Goal: Task Accomplishment & Management: Complete application form

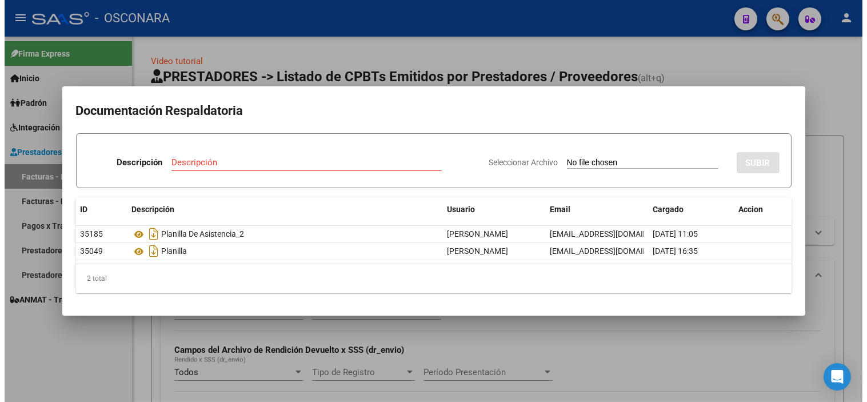
scroll to position [14, 0]
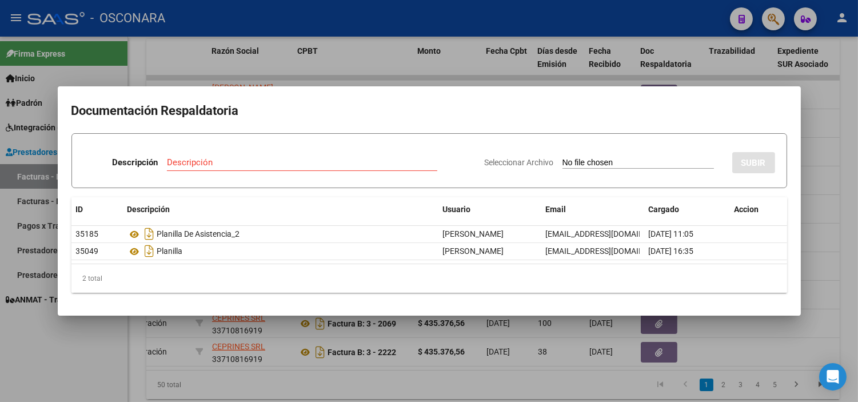
click at [233, 351] on div at bounding box center [429, 201] width 858 height 402
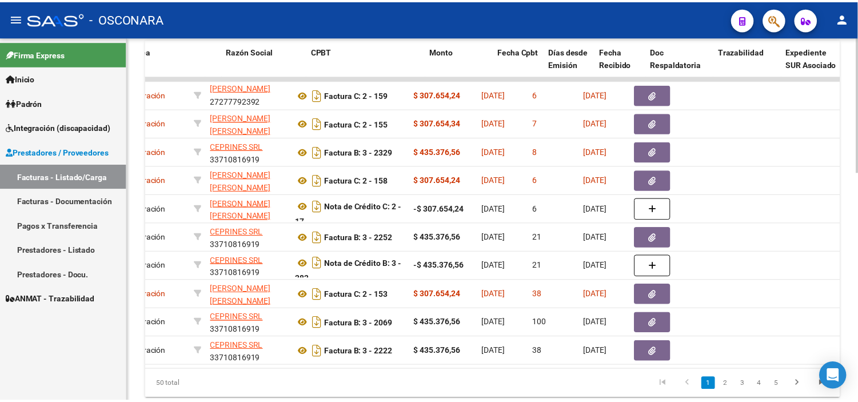
scroll to position [0, 0]
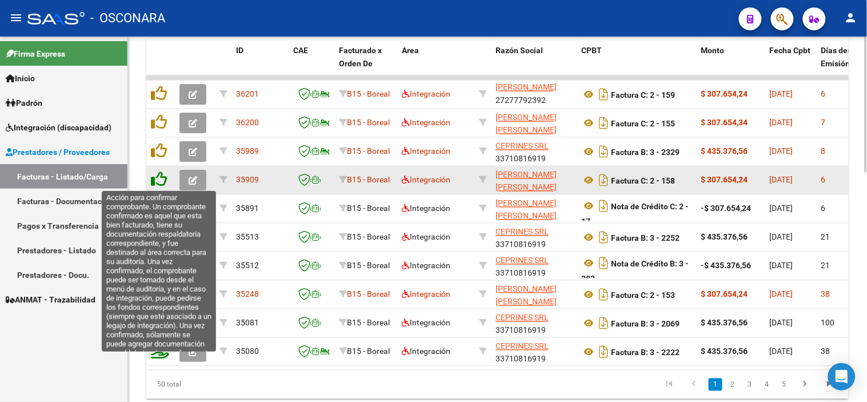
click at [153, 184] on icon at bounding box center [159, 179] width 16 height 16
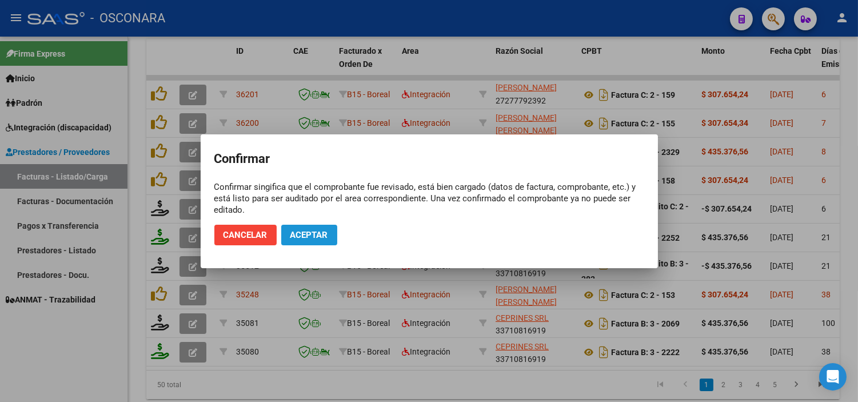
click at [315, 235] on span "Aceptar" at bounding box center [309, 235] width 38 height 10
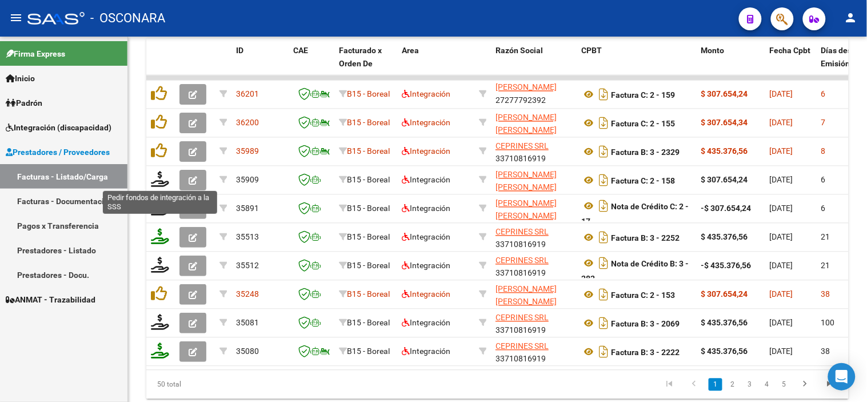
click at [161, 179] on icon at bounding box center [160, 179] width 18 height 16
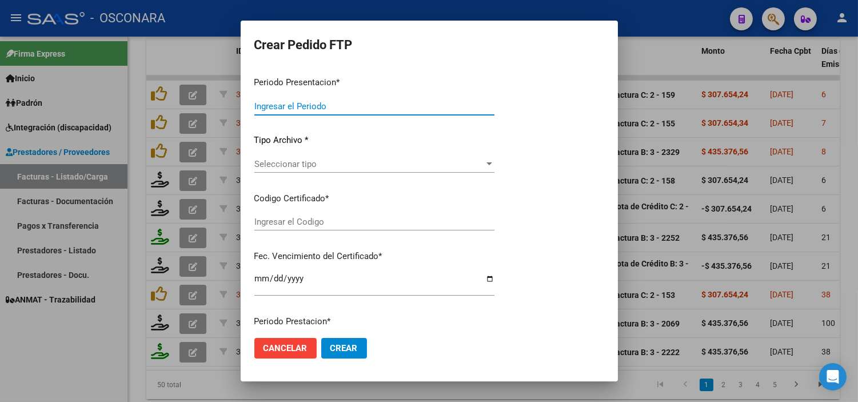
type input "202509"
type input "202507"
type input "$ 307.654,24"
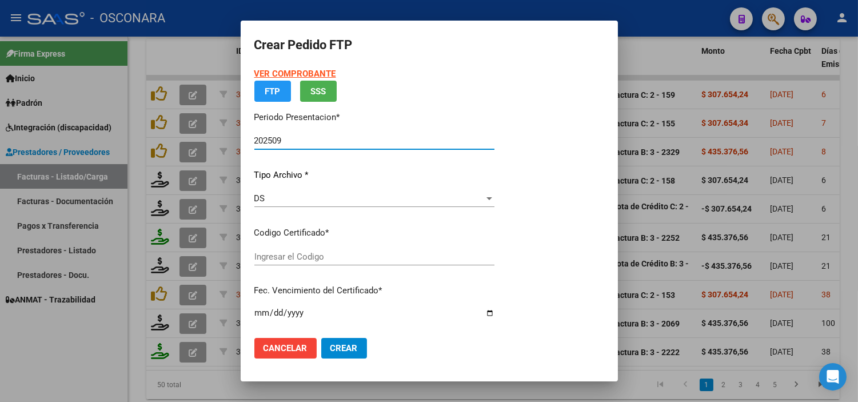
type input "arg01000560605832023090120250901cor234"
type input "[DATE]"
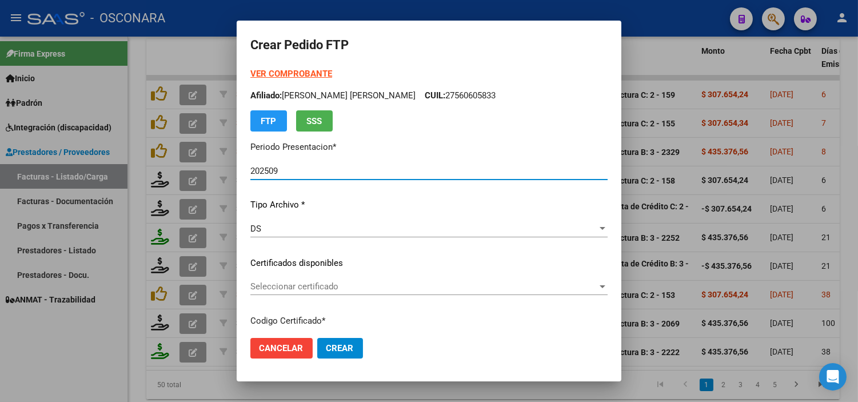
click at [341, 285] on span "Seleccionar certificado" at bounding box center [423, 286] width 347 height 10
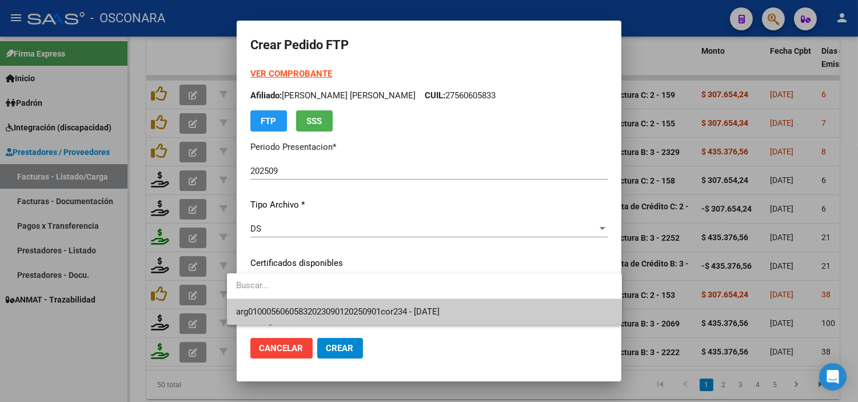
click at [341, 305] on span "arg01000560605832023090120250901cor234 - [DATE]" at bounding box center [424, 312] width 377 height 26
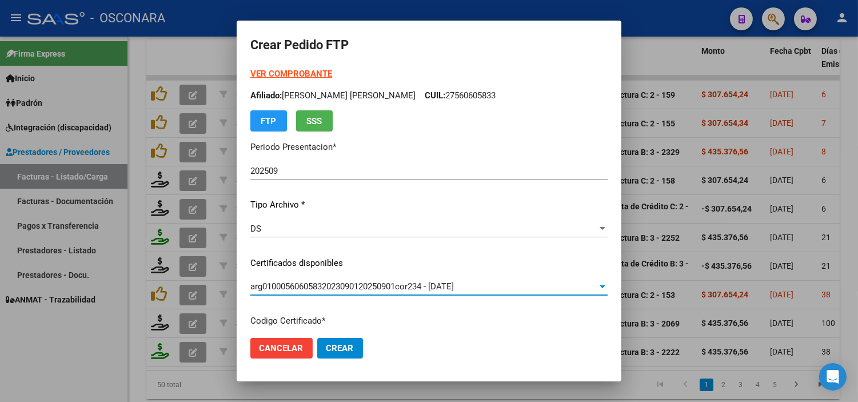
click at [346, 260] on p "Certificados disponibles" at bounding box center [428, 263] width 357 height 13
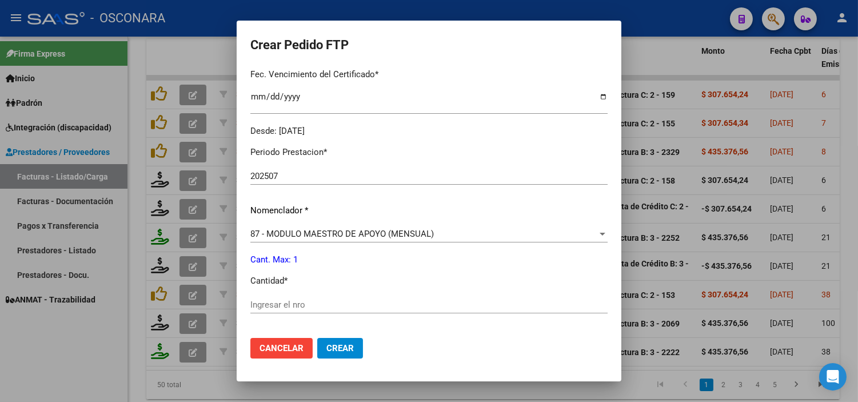
scroll to position [317, 0]
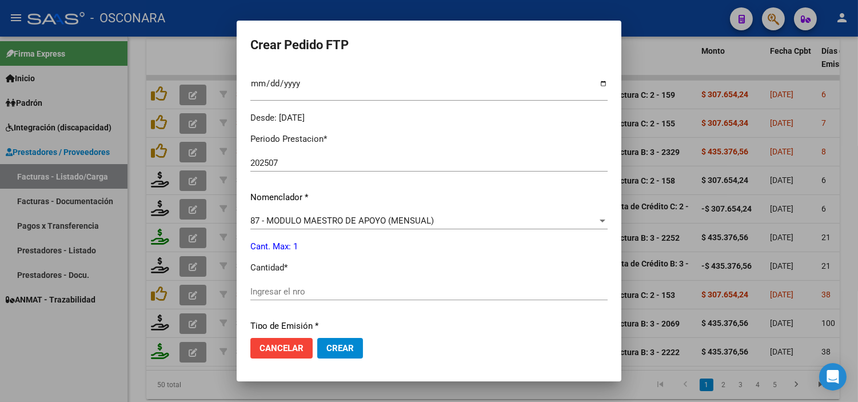
click at [329, 292] on input "Ingresar el nro" at bounding box center [428, 291] width 357 height 10
type input "1"
click at [327, 254] on div "Periodo Prestacion * 202507 Ingresar el Periodo Prestacion Nomenclador * 87 - M…" at bounding box center [428, 304] width 357 height 360
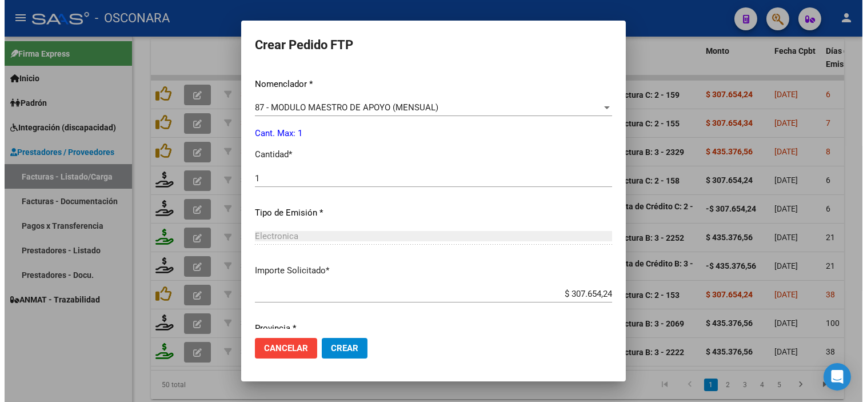
scroll to position [472, 0]
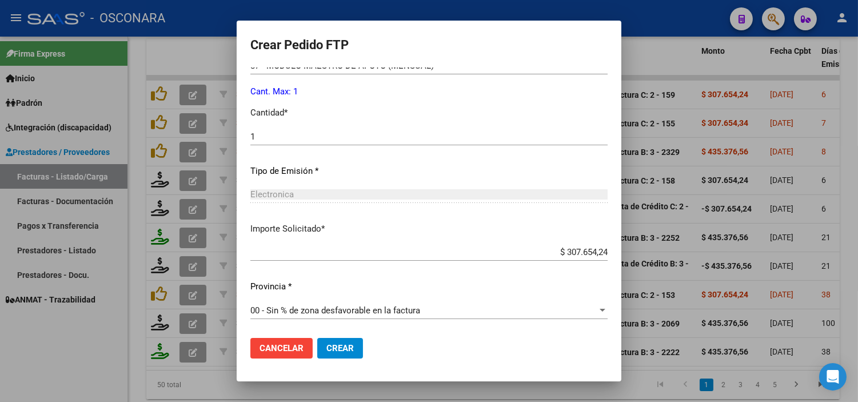
click at [340, 342] on button "Crear" at bounding box center [340, 348] width 46 height 21
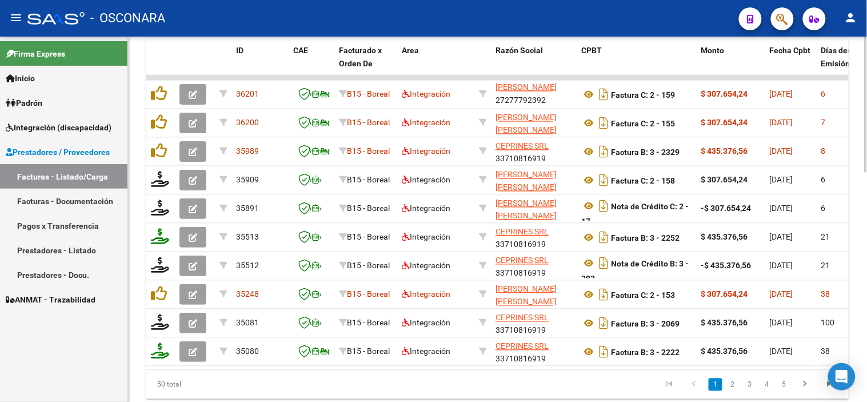
scroll to position [0, 157]
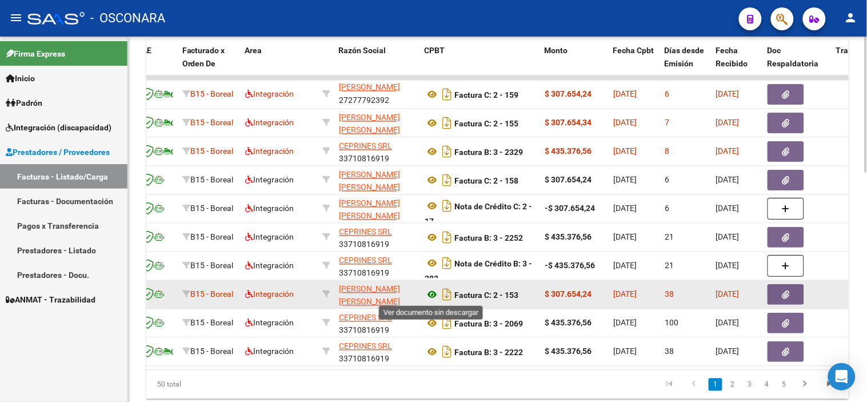
click at [436, 293] on icon at bounding box center [432, 295] width 15 height 14
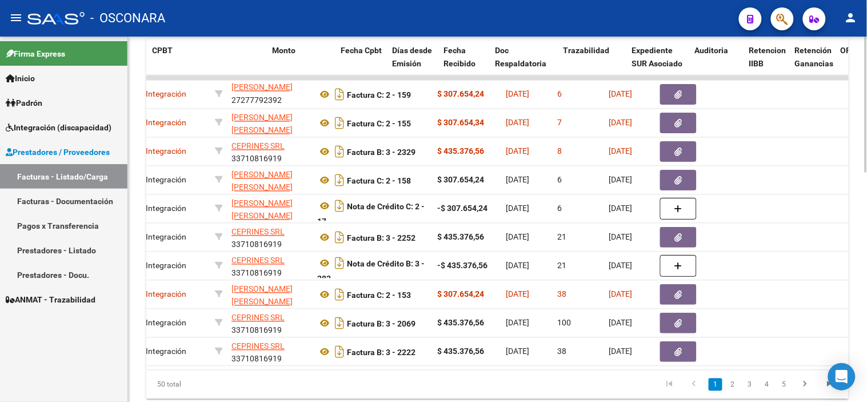
scroll to position [0, 473]
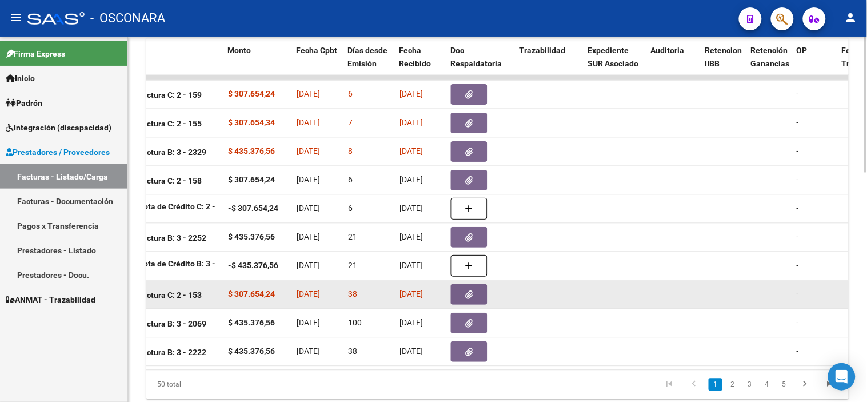
click at [478, 286] on button "button" at bounding box center [469, 295] width 37 height 21
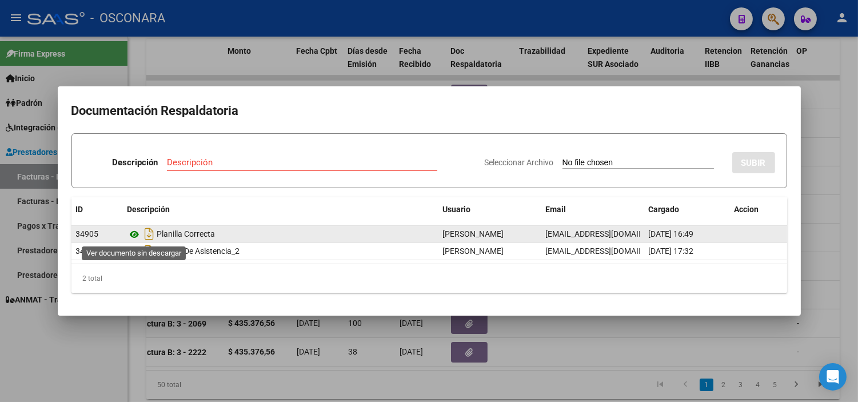
click at [133, 231] on icon at bounding box center [134, 234] width 15 height 14
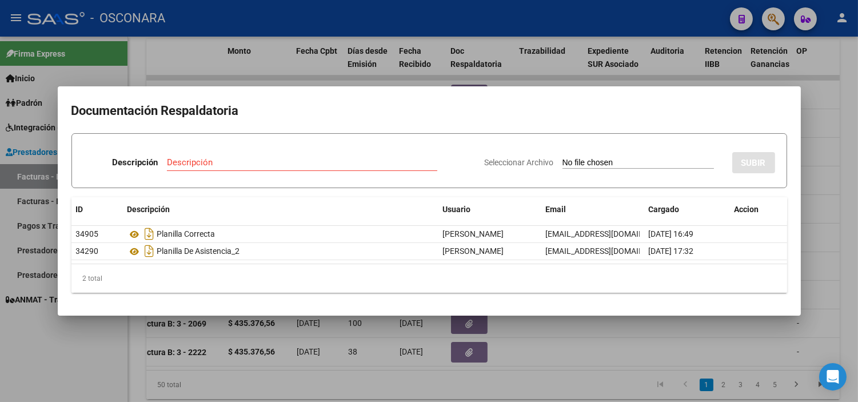
click at [362, 335] on div at bounding box center [429, 201] width 858 height 402
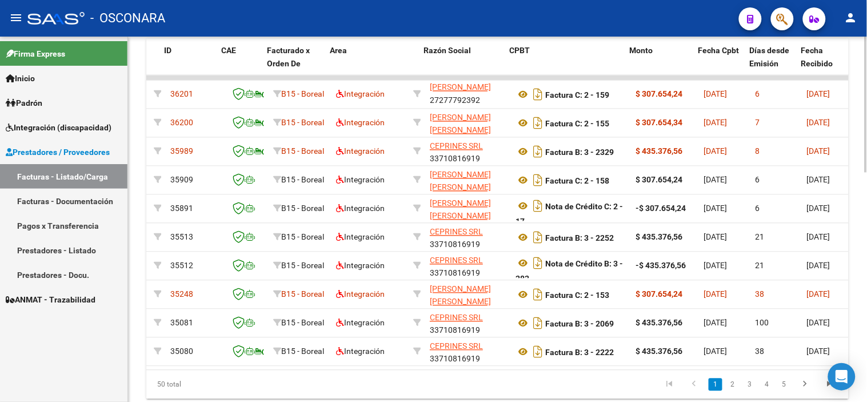
scroll to position [0, 71]
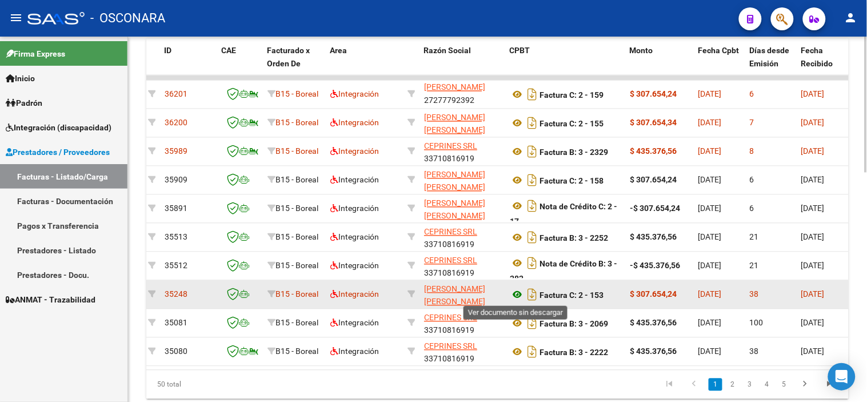
click at [521, 295] on icon at bounding box center [517, 295] width 15 height 14
